Goal: Task Accomplishment & Management: Complete application form

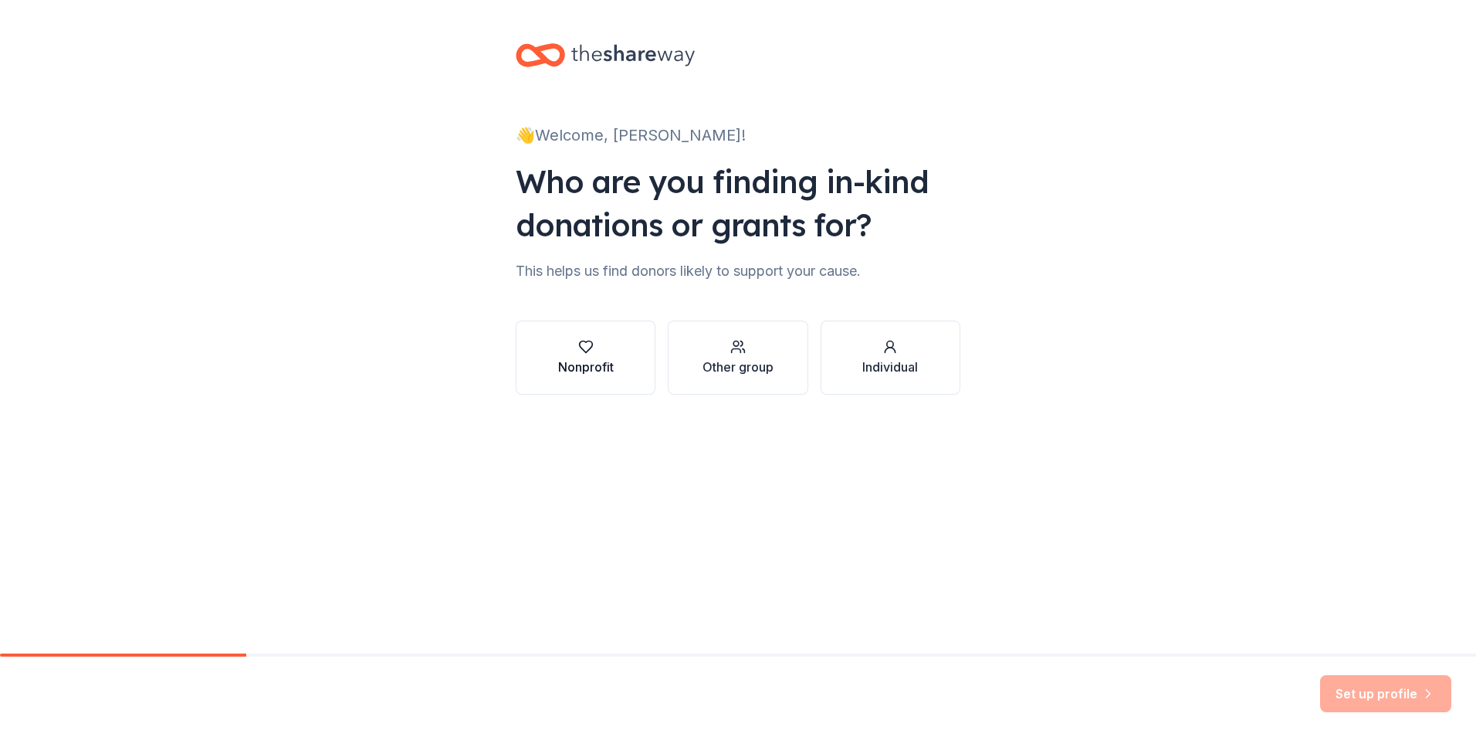
click at [584, 343] on icon "button" at bounding box center [585, 346] width 15 height 15
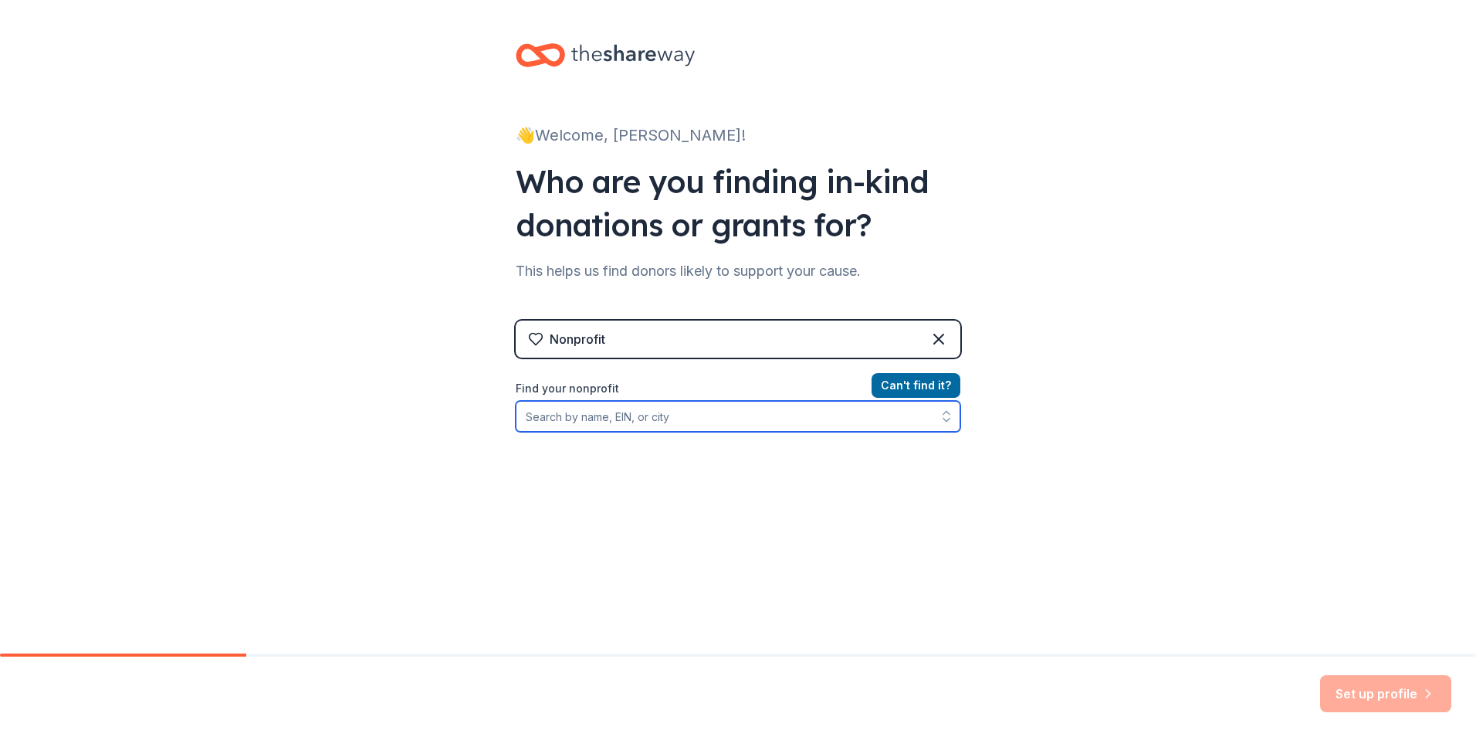
click at [658, 417] on input "Find your nonprofit" at bounding box center [738, 416] width 445 height 31
type input "Fun Time Early Childhood Academy"
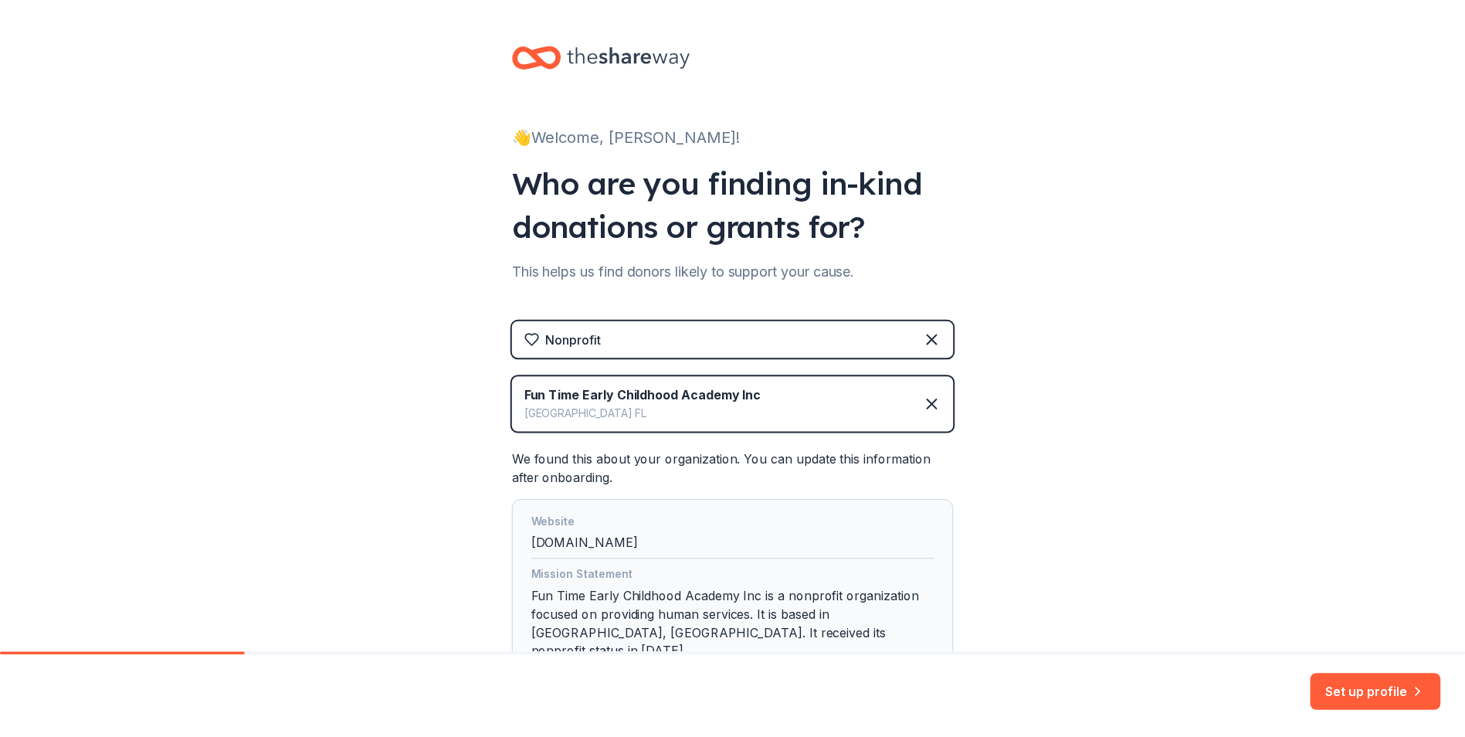
scroll to position [77, 0]
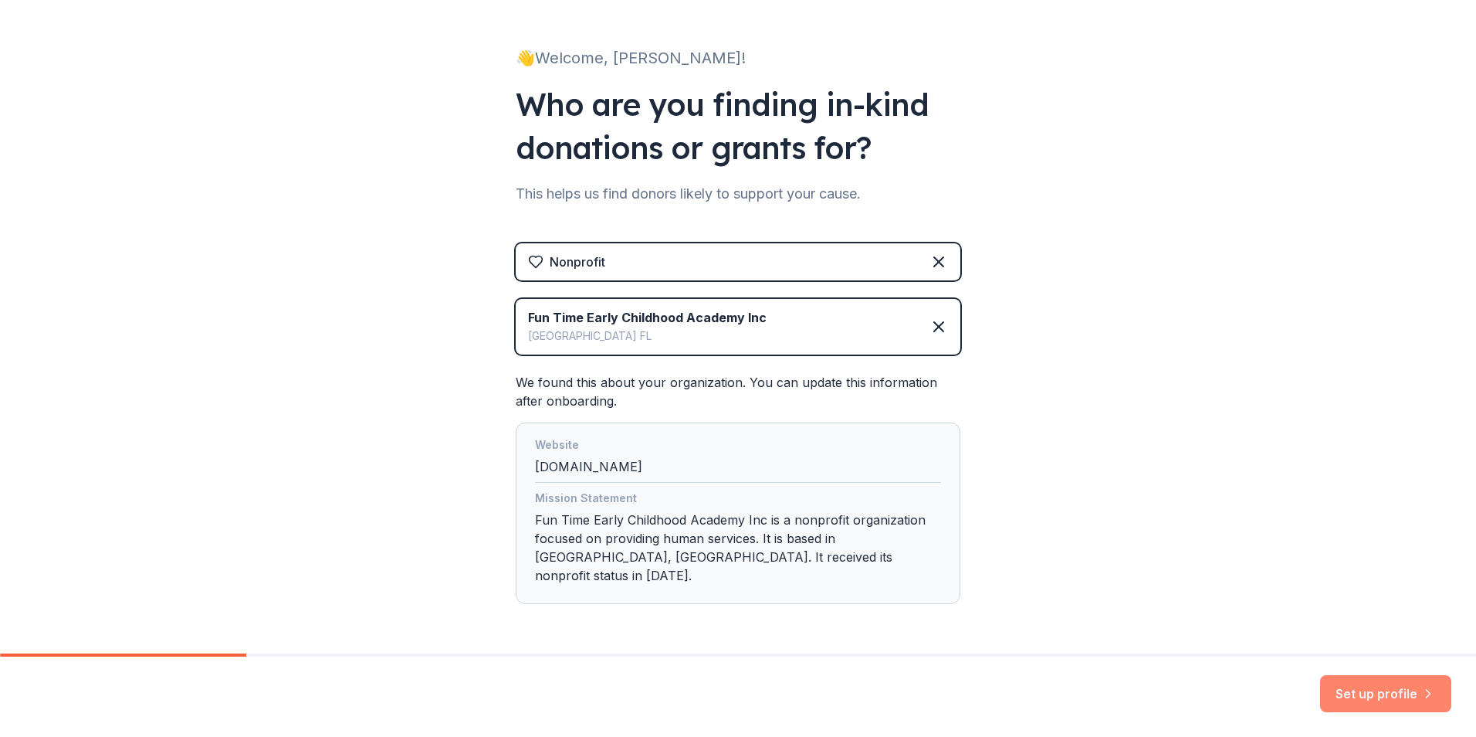
click at [1398, 690] on button "Set up profile" at bounding box center [1385, 693] width 131 height 37
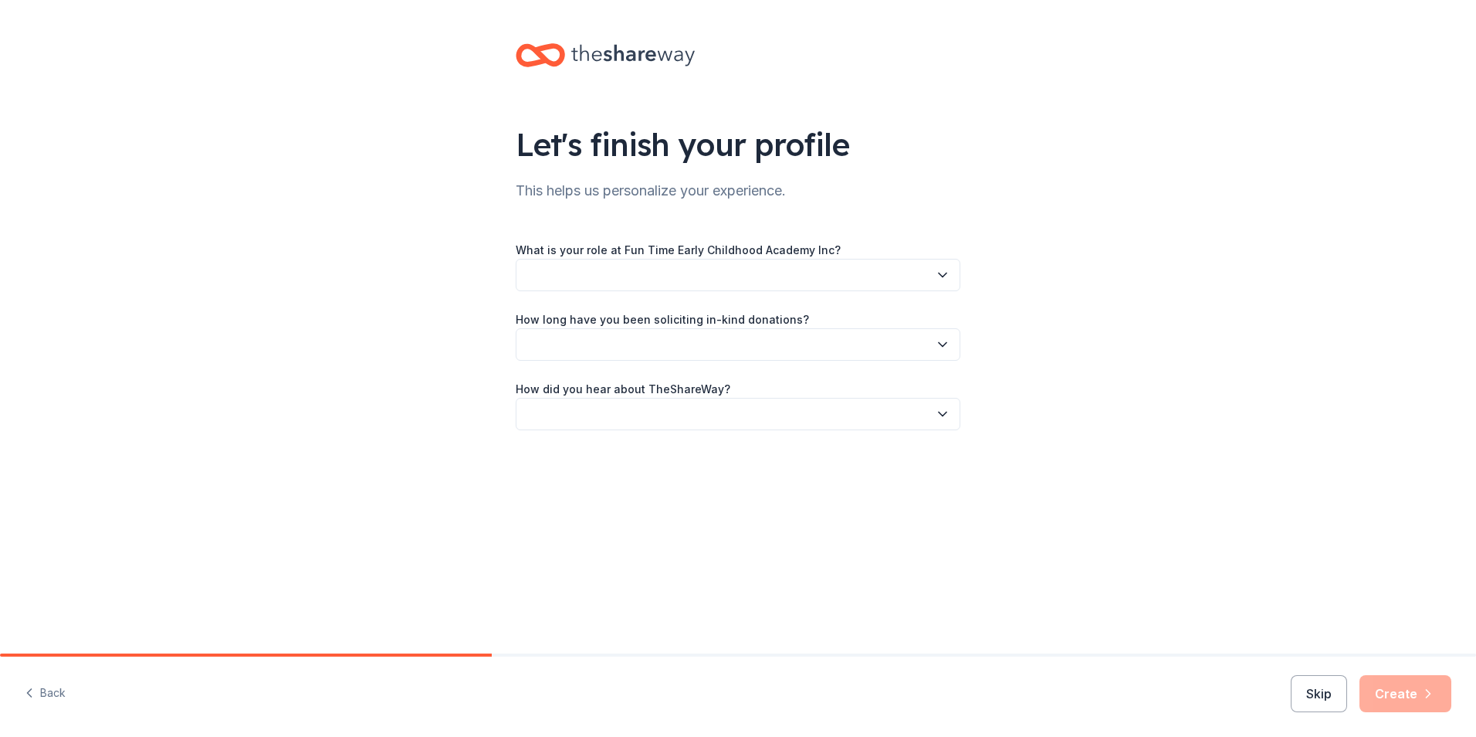
click at [715, 280] on button "button" at bounding box center [738, 275] width 445 height 32
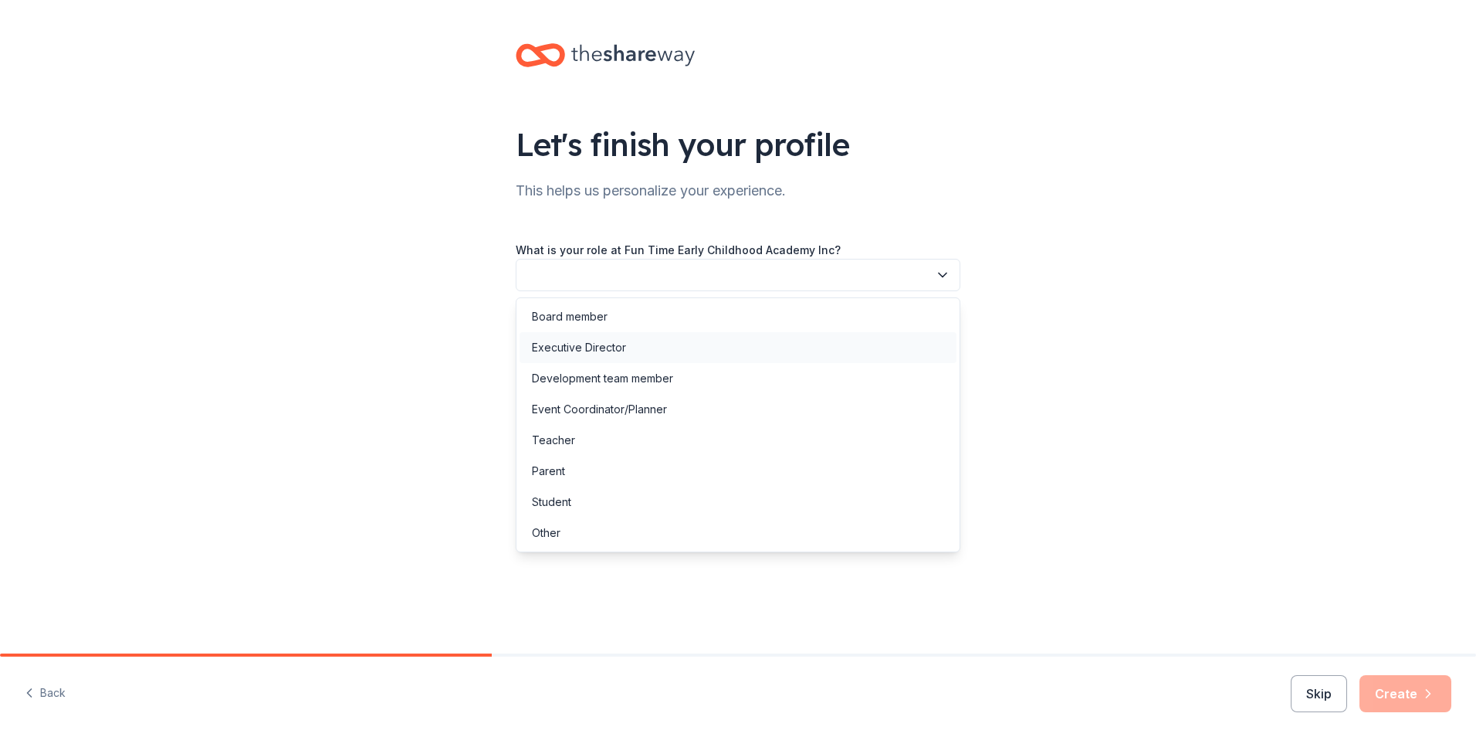
click at [585, 345] on div "Executive Director" at bounding box center [579, 347] width 94 height 19
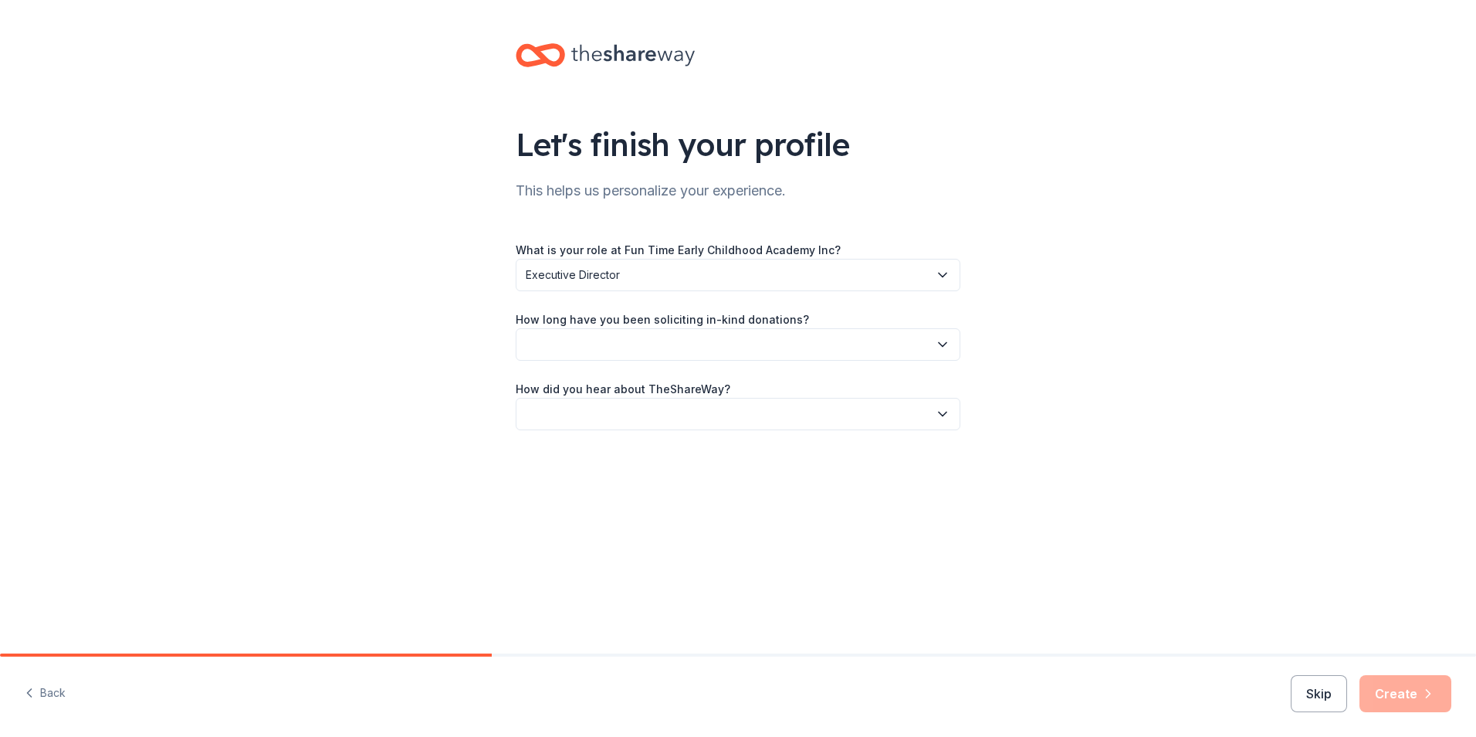
click at [585, 345] on button "button" at bounding box center [738, 344] width 445 height 32
click at [581, 388] on div "This is my first time!" at bounding box center [581, 386] width 98 height 19
click at [595, 426] on button "button" at bounding box center [738, 414] width 445 height 32
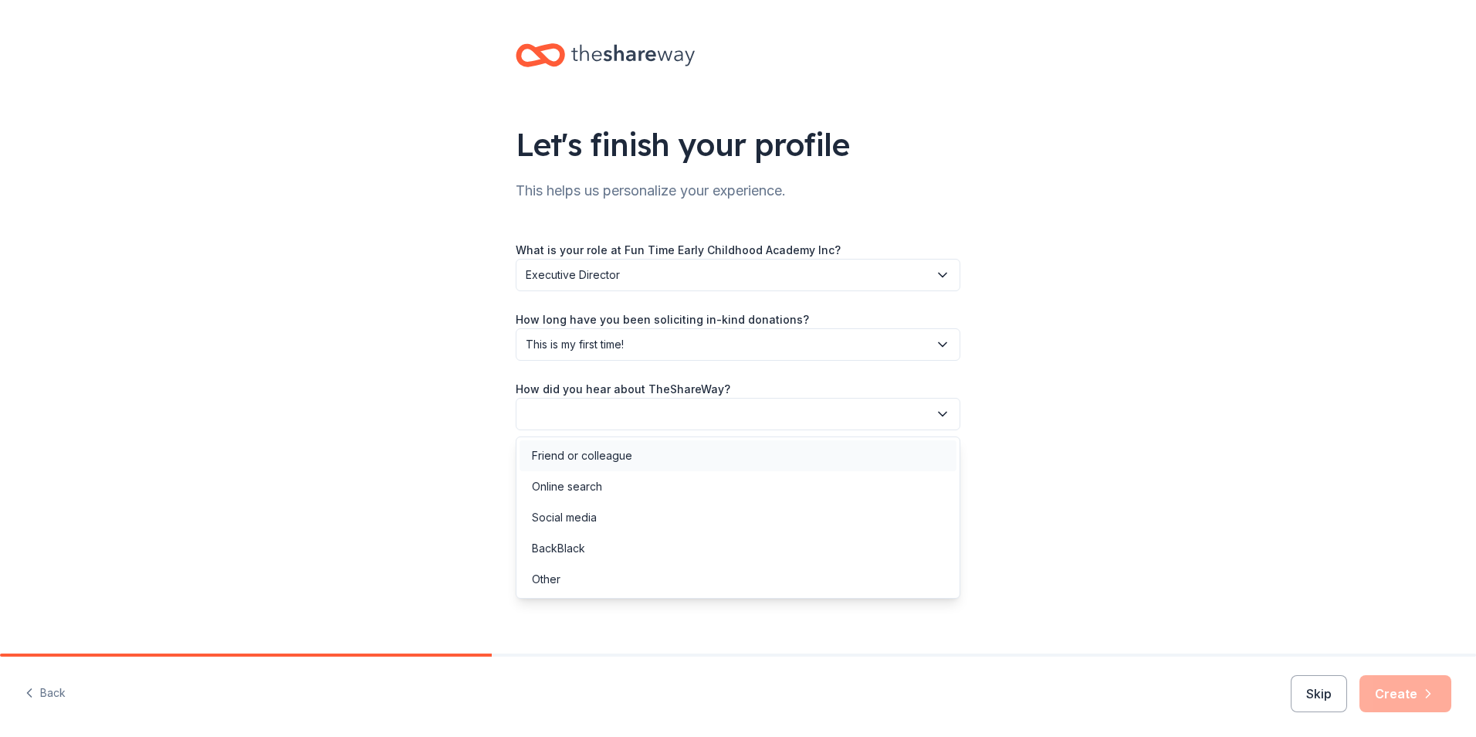
click at [593, 459] on div "Friend or colleague" at bounding box center [582, 455] width 100 height 19
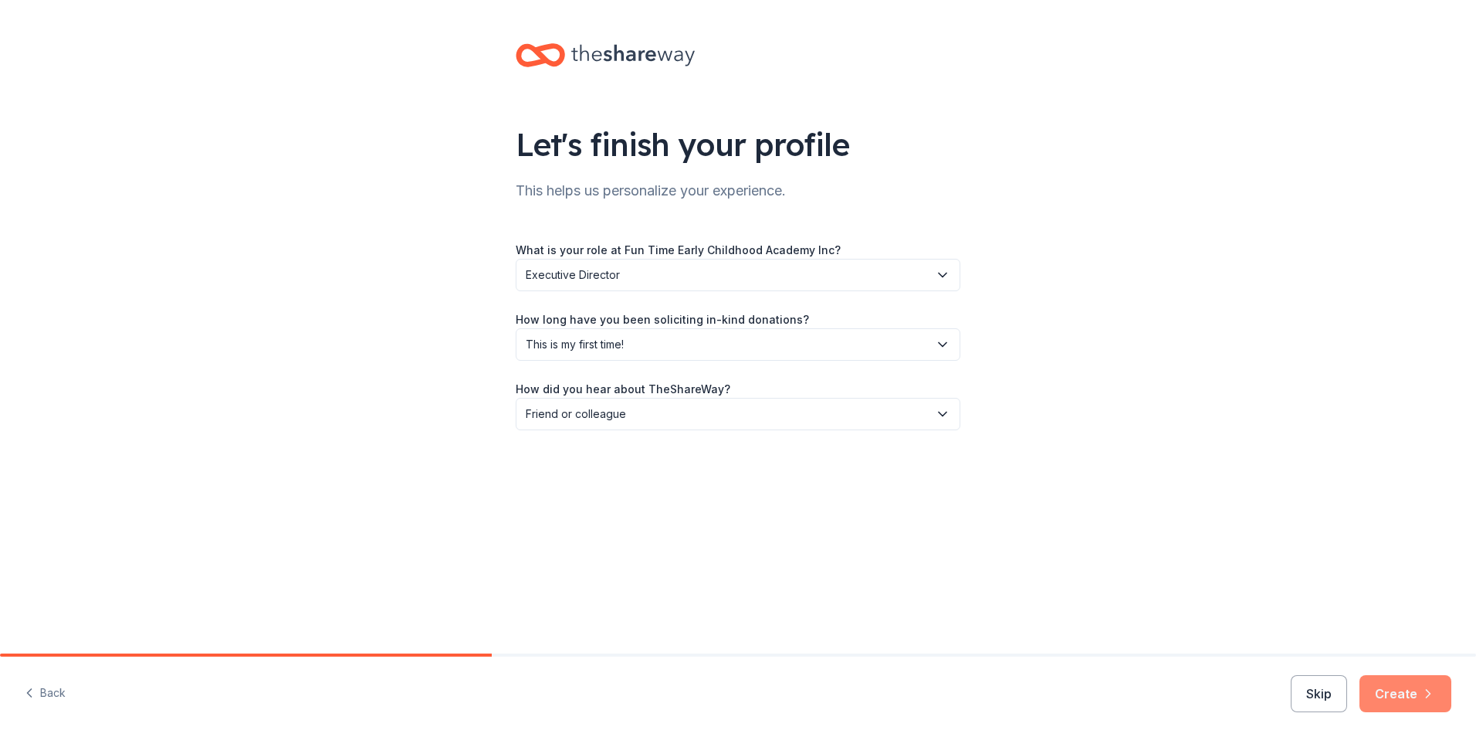
click at [1399, 693] on button "Create" at bounding box center [1406, 693] width 92 height 37
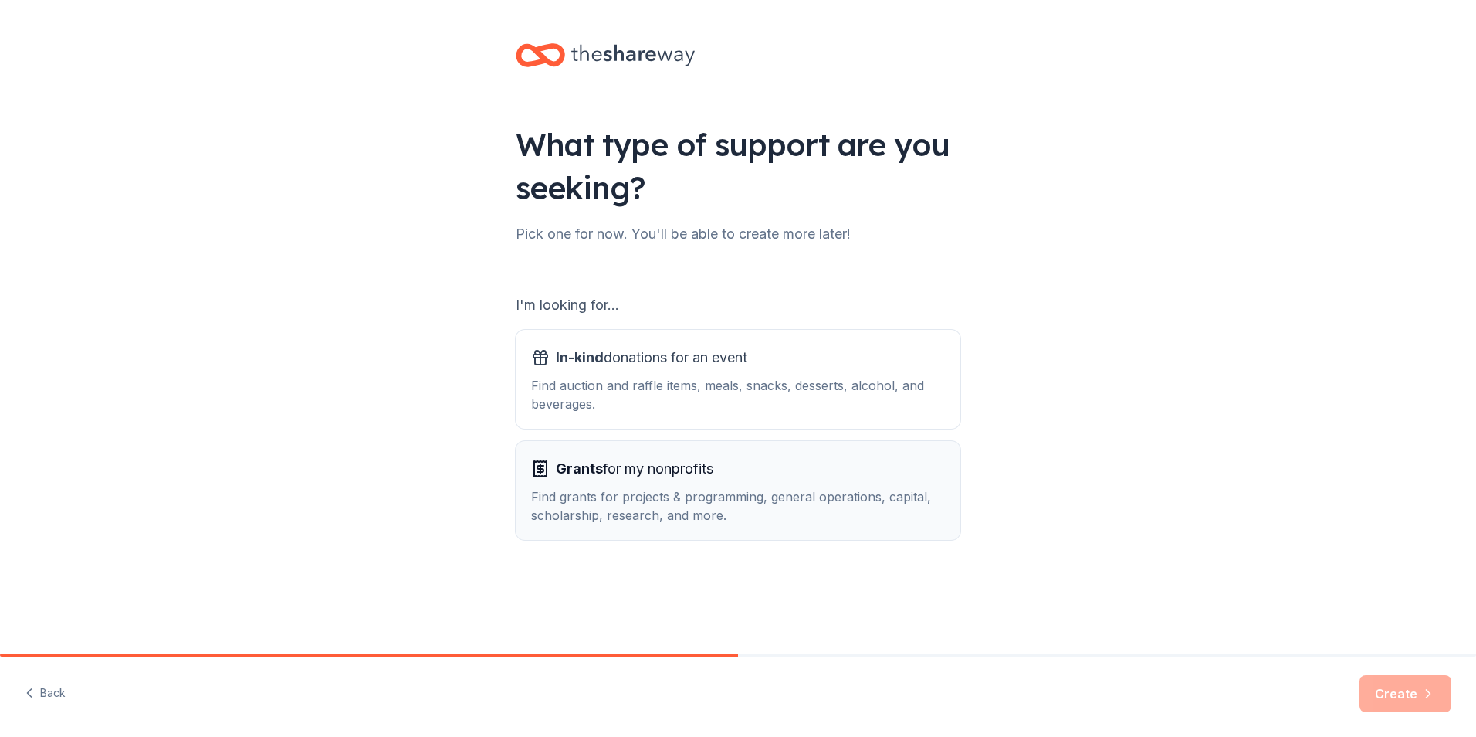
click at [719, 489] on div "Find grants for projects & programming, general operations, capital, scholarshi…" at bounding box center [738, 505] width 414 height 37
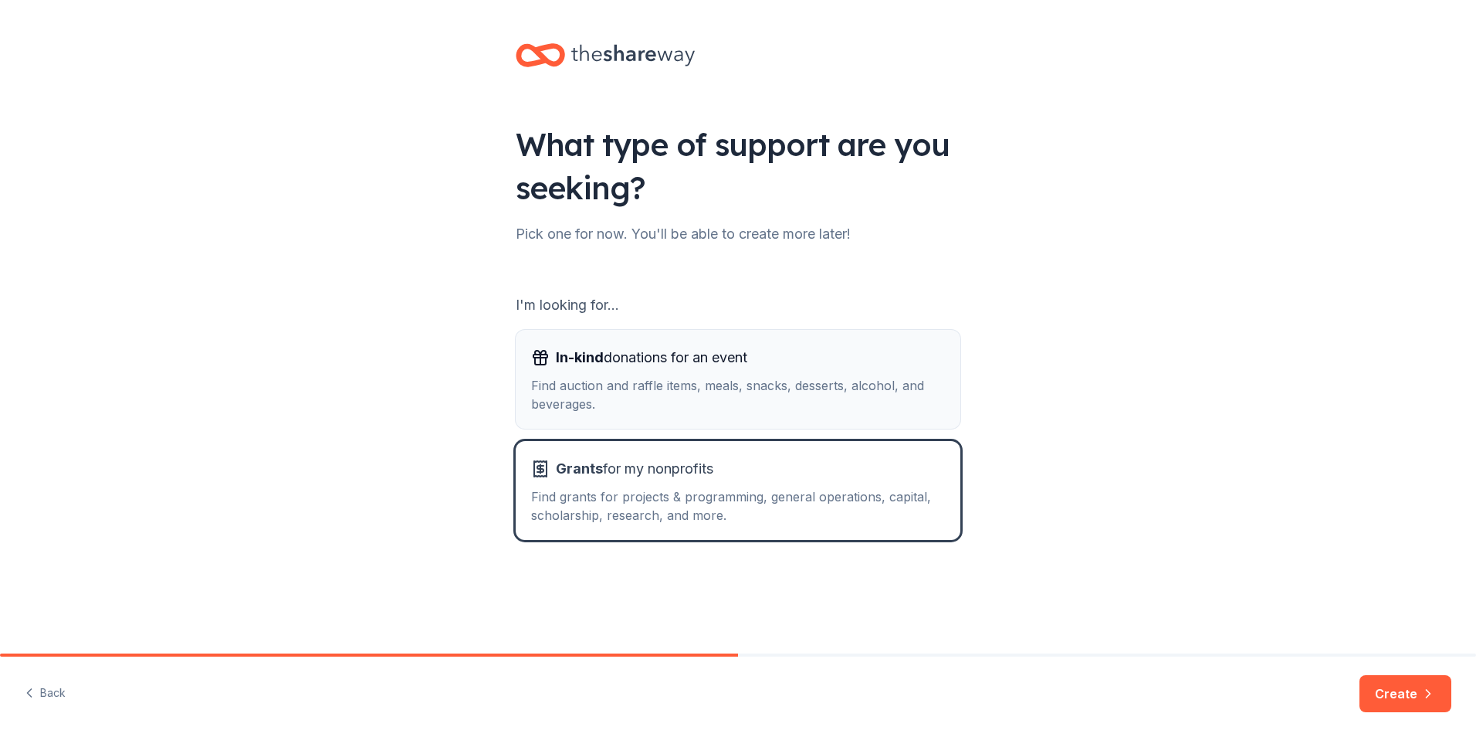
click at [839, 394] on div "Find auction and raffle items, meals, snacks, desserts, alcohol, and beverages." at bounding box center [738, 394] width 414 height 37
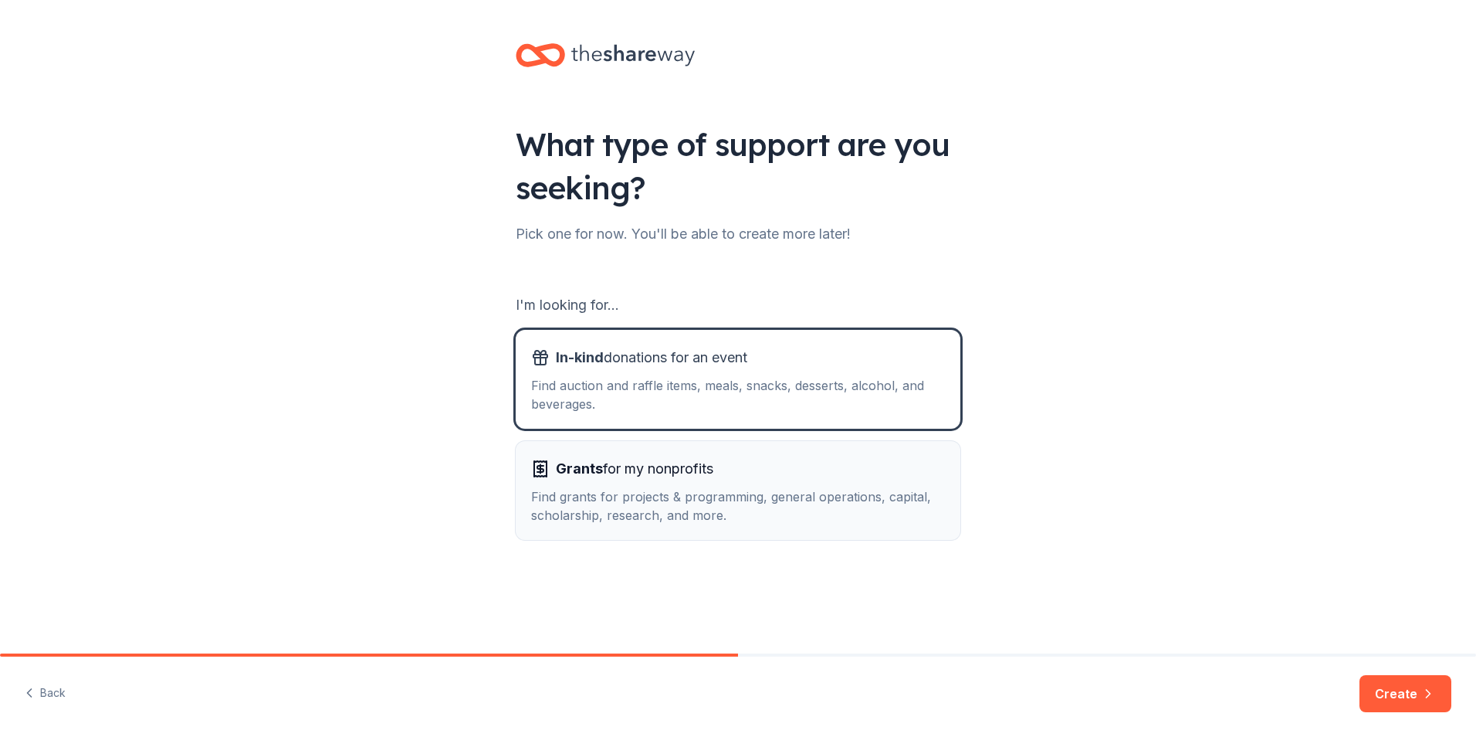
click at [816, 474] on div "Grants for my nonprofits" at bounding box center [738, 468] width 414 height 25
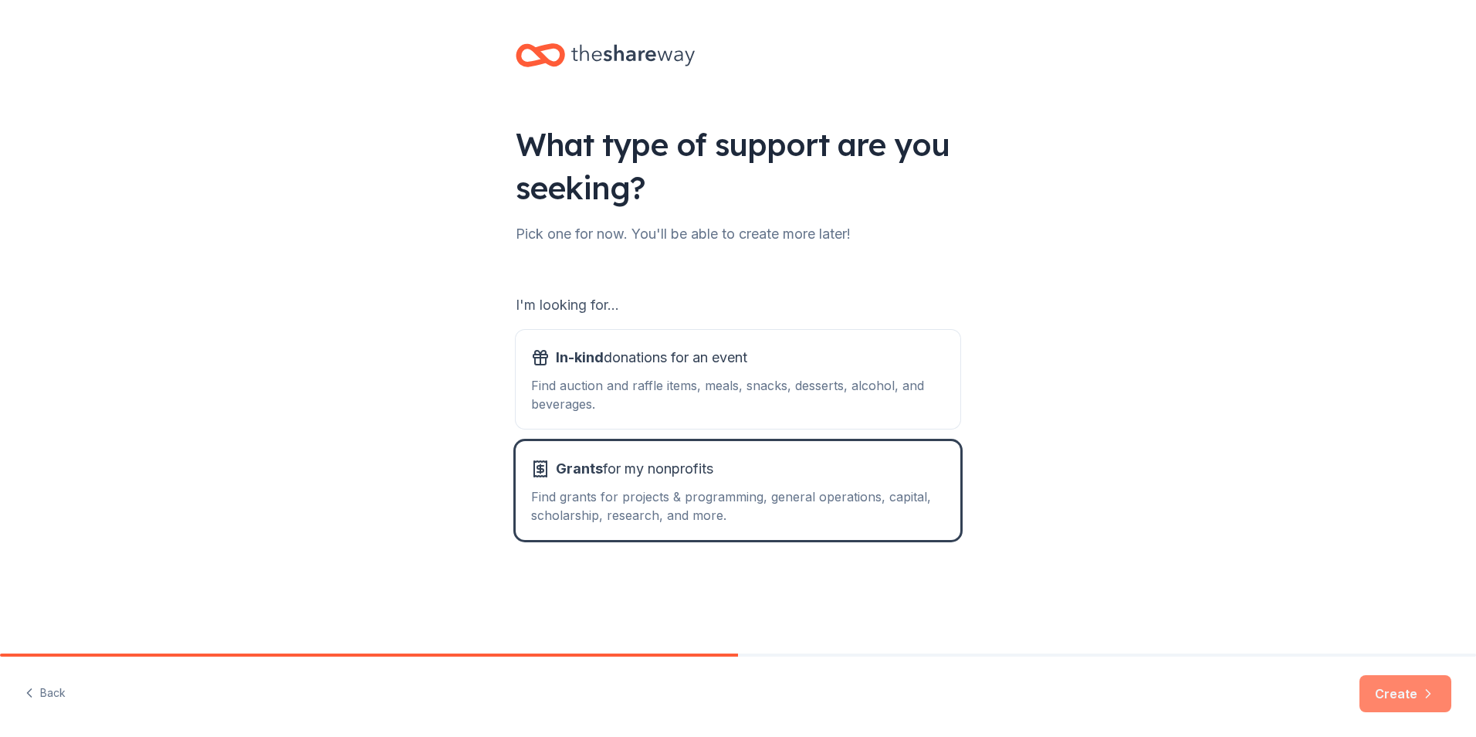
click at [1402, 698] on button "Create" at bounding box center [1406, 693] width 92 height 37
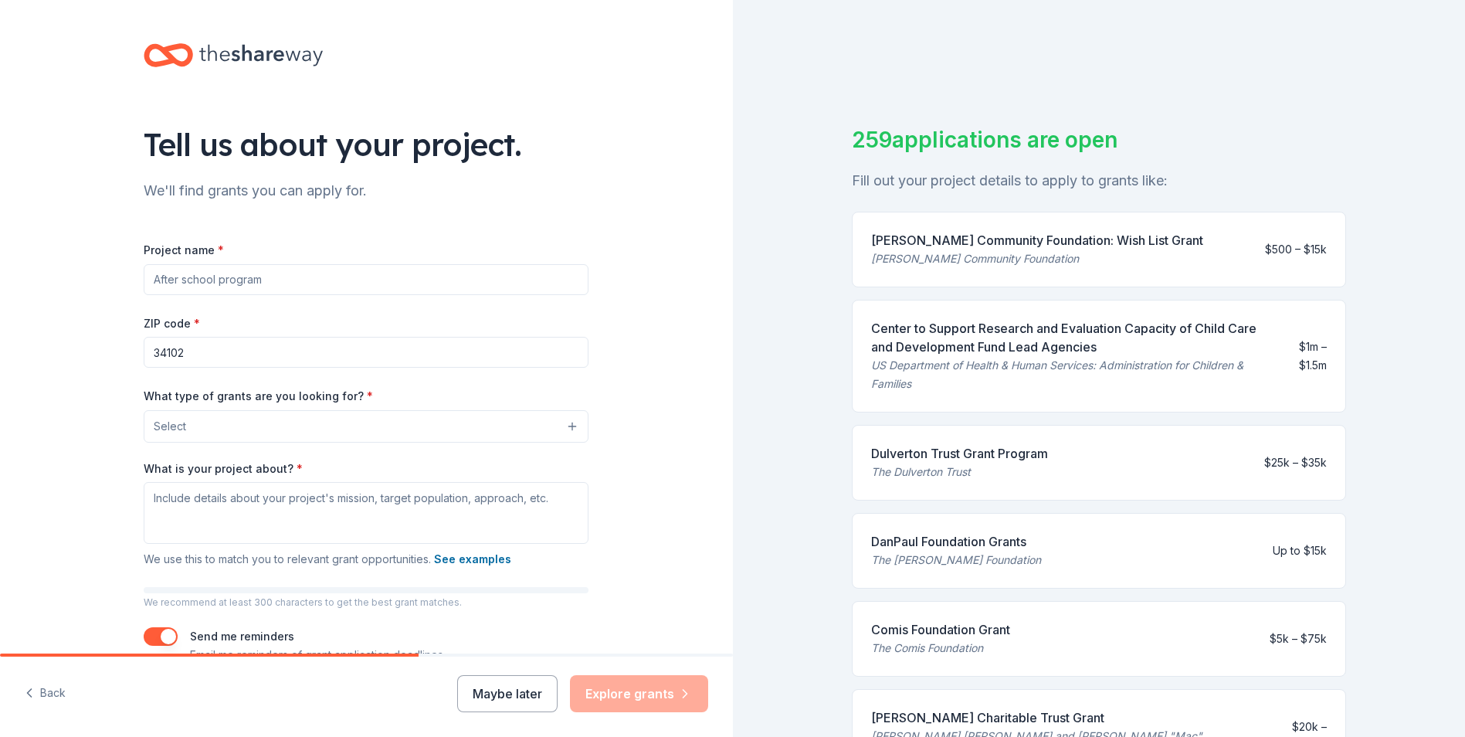
click at [253, 288] on input "Project name *" at bounding box center [366, 279] width 445 height 31
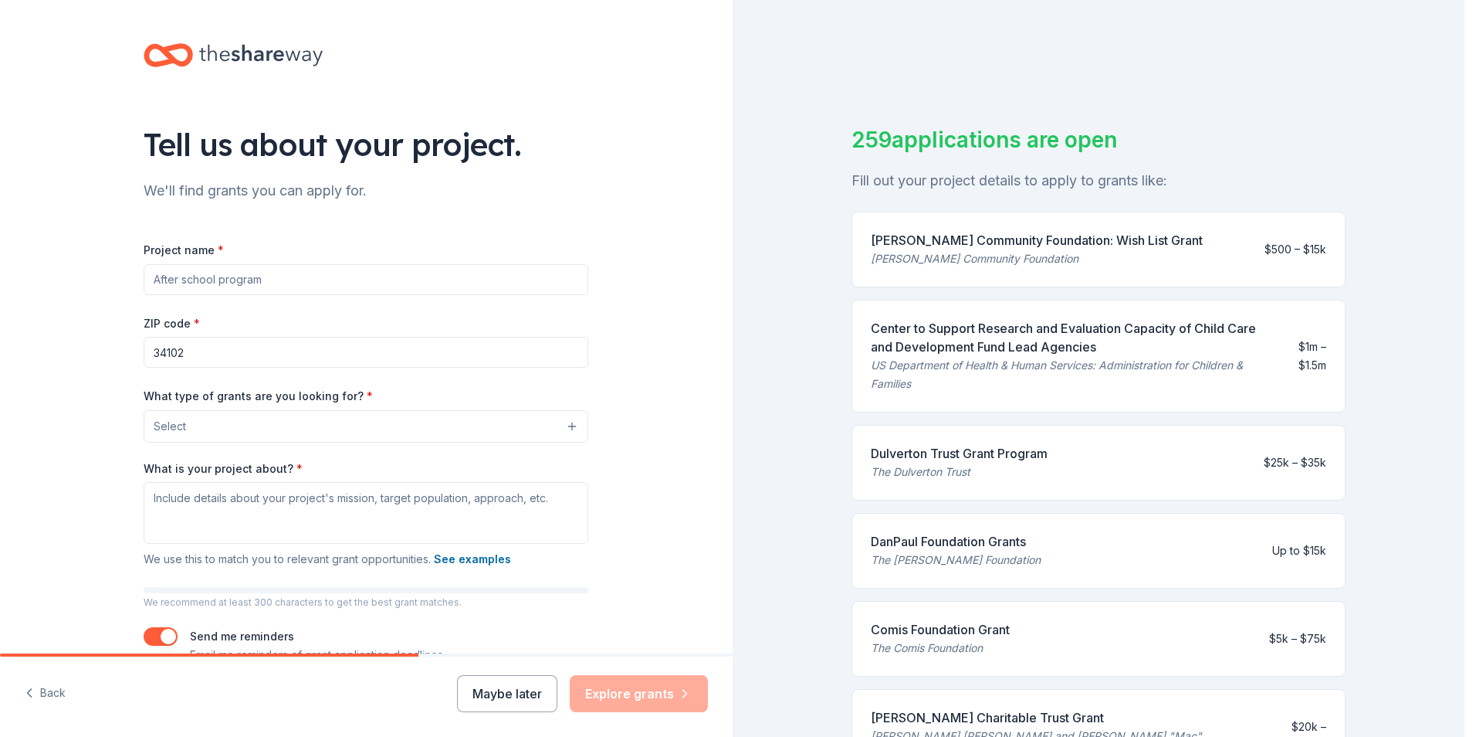
click at [212, 412] on button "Select" at bounding box center [366, 426] width 445 height 32
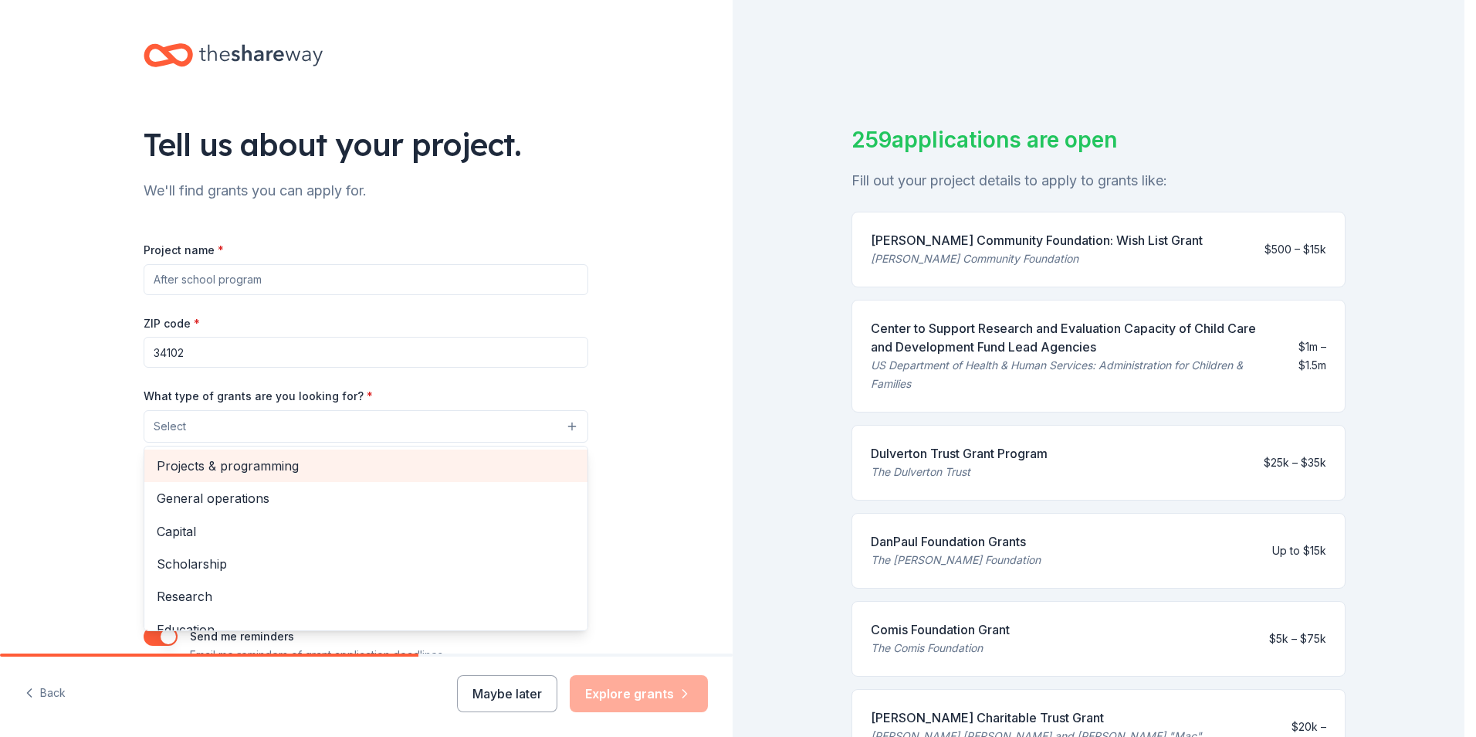
click at [175, 459] on span "Projects & programming" at bounding box center [366, 466] width 419 height 20
click at [200, 476] on span "General operations" at bounding box center [366, 467] width 419 height 20
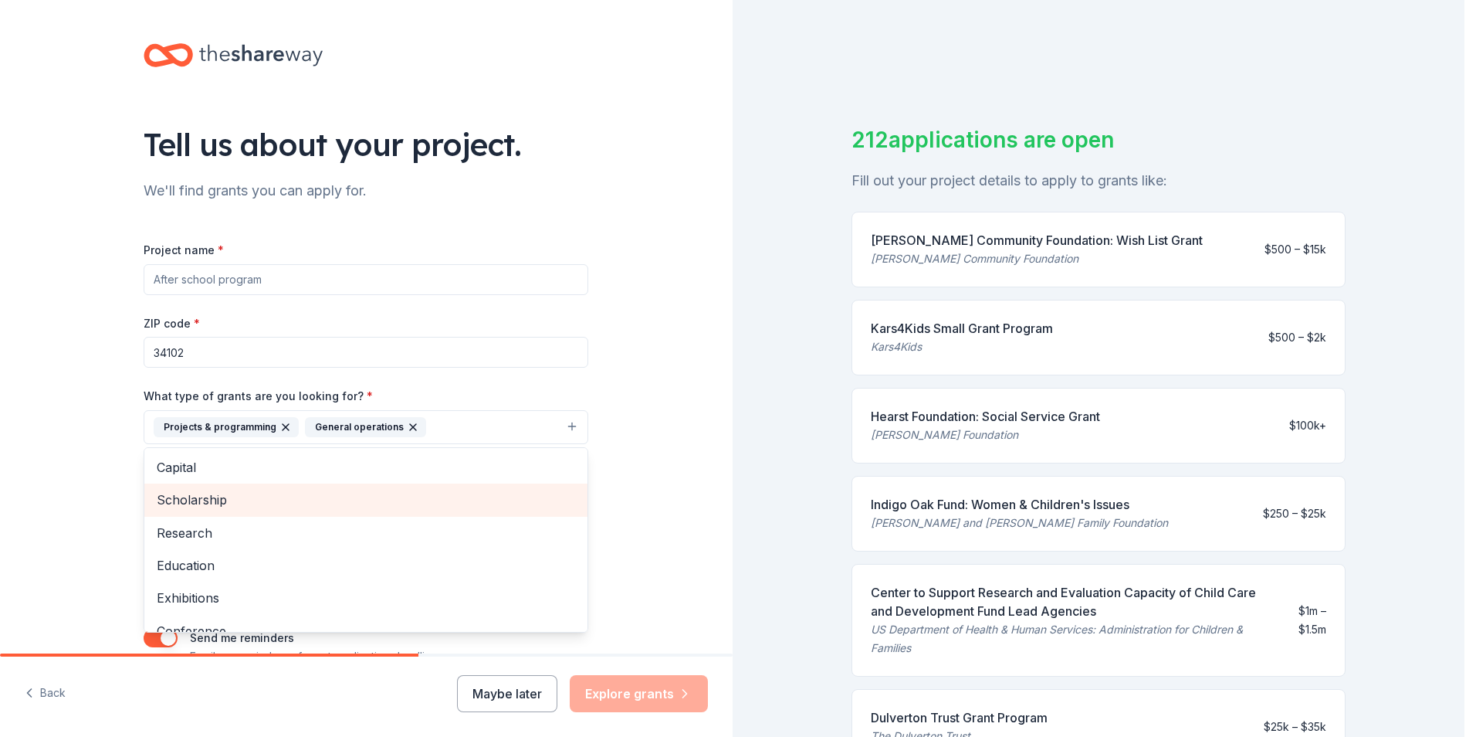
click at [169, 503] on span "Scholarship" at bounding box center [366, 500] width 419 height 20
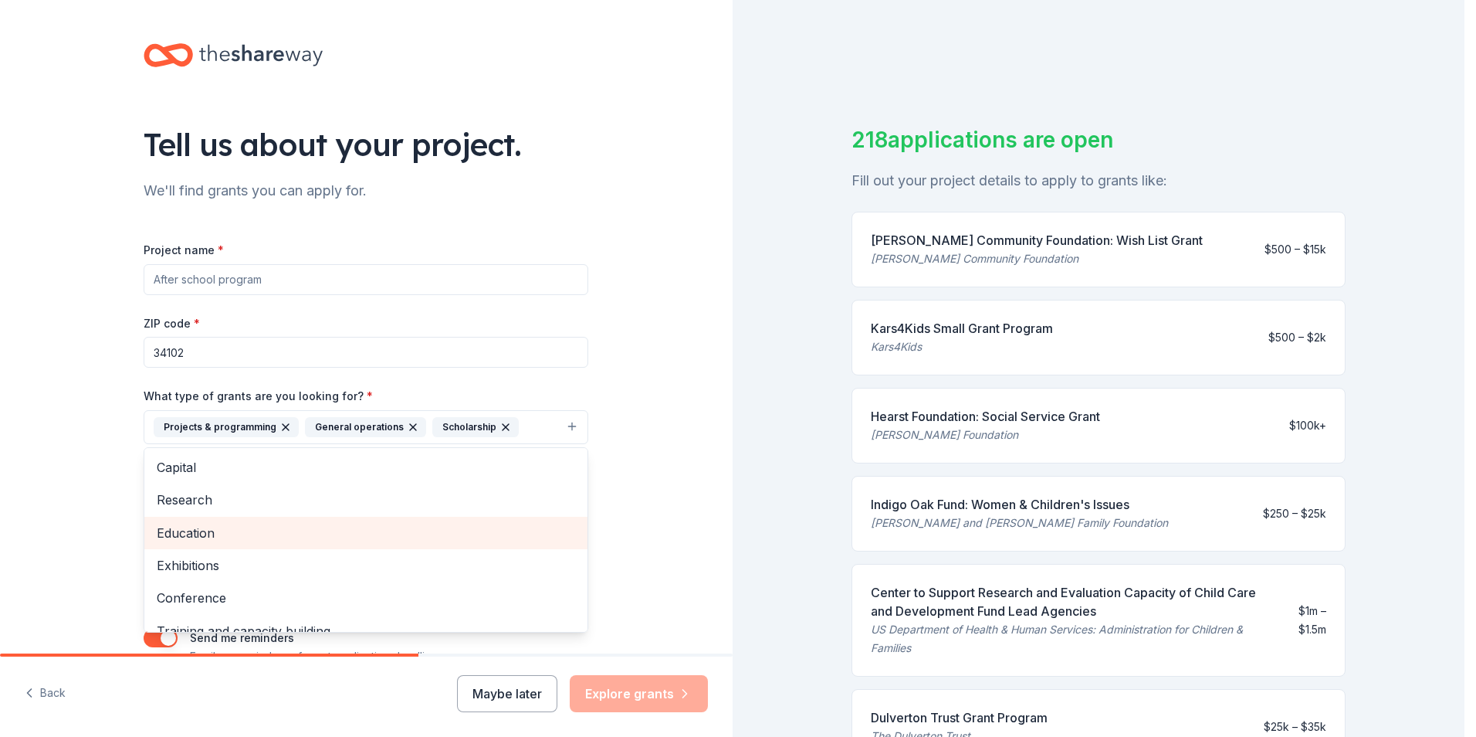
click at [172, 527] on span "Education" at bounding box center [366, 533] width 419 height 20
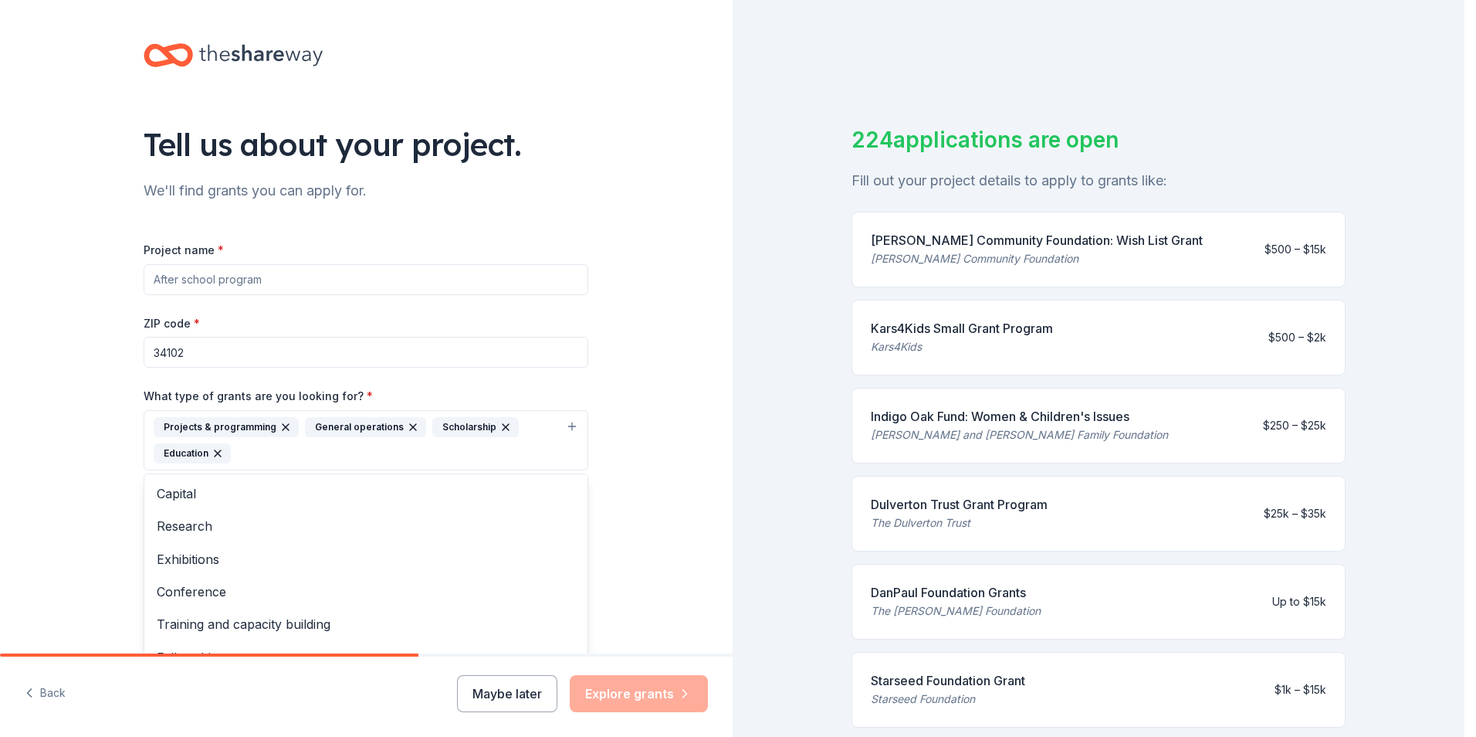
click at [22, 444] on div "Tell us about your project. We'll find grants you can apply for. Project name *…" at bounding box center [366, 383] width 733 height 766
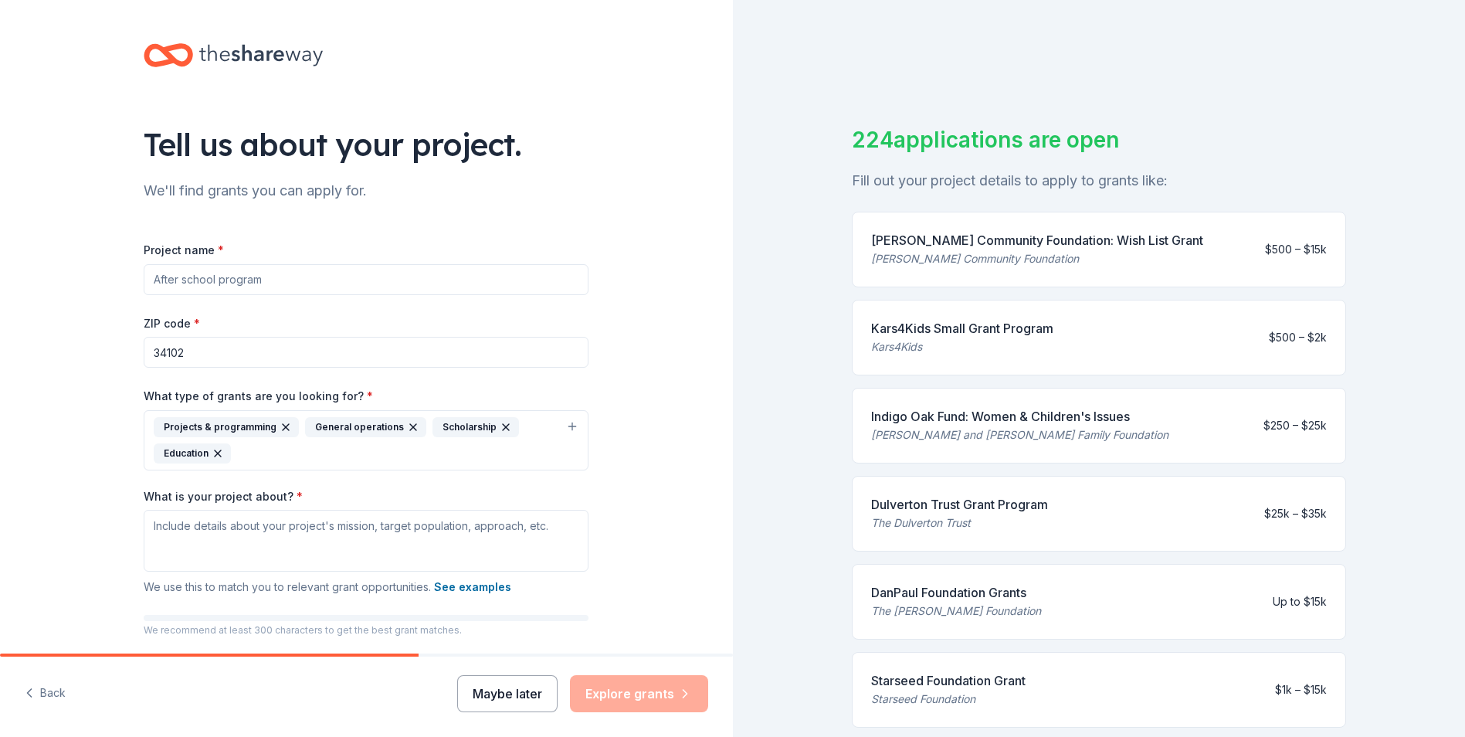
click at [500, 703] on button "Maybe later" at bounding box center [507, 693] width 100 height 37
